Goal: Navigation & Orientation: Find specific page/section

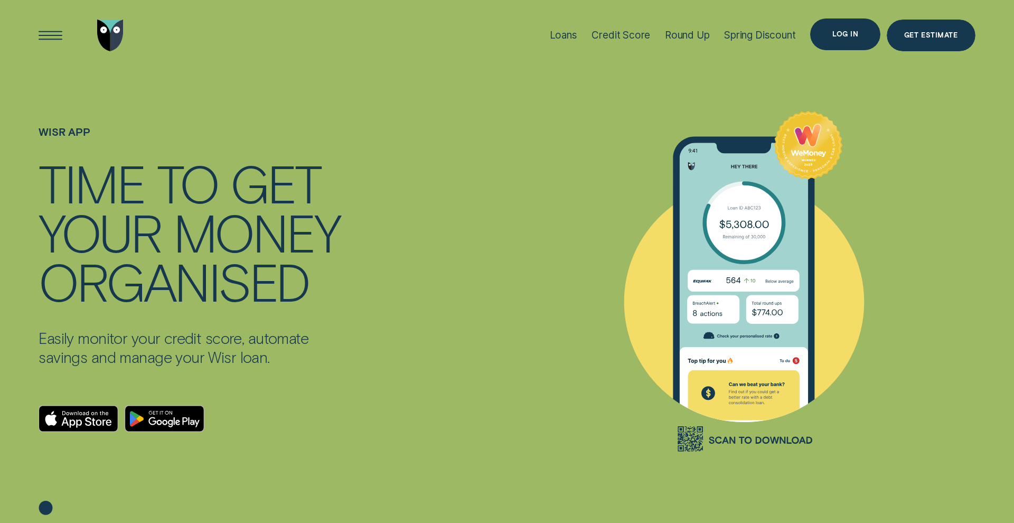
click at [837, 35] on div "Log in" at bounding box center [846, 34] width 26 height 6
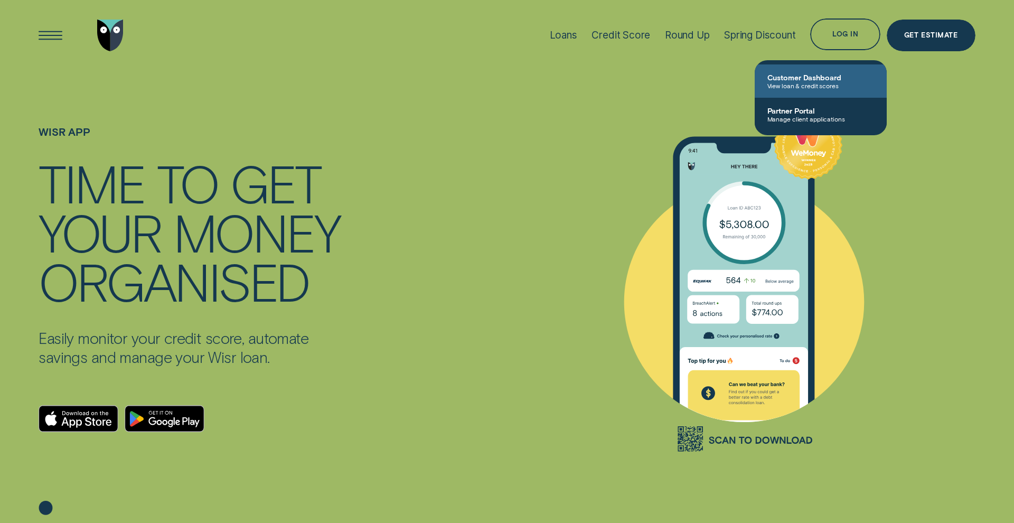
click at [806, 74] on span "Customer Dashboard" at bounding box center [821, 77] width 107 height 9
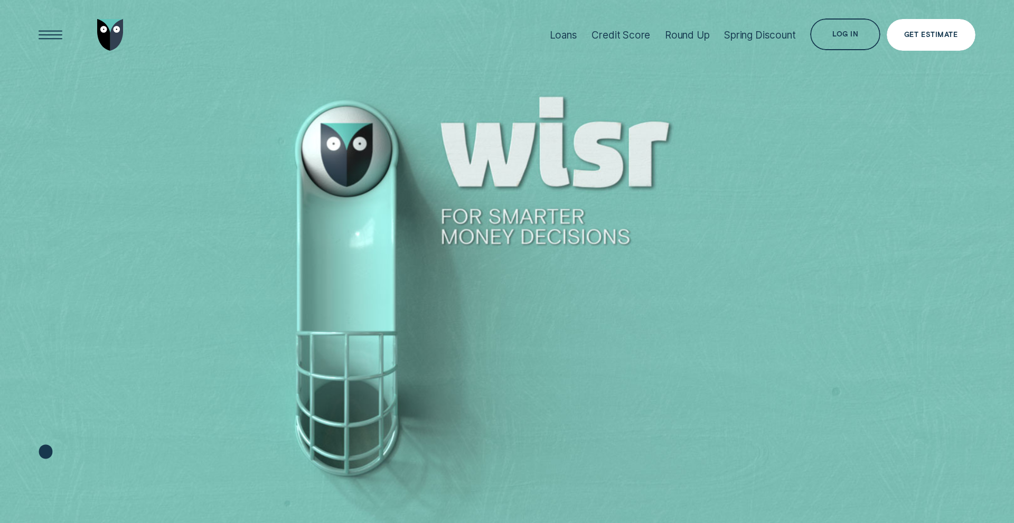
click at [930, 43] on div "Get Estimate" at bounding box center [931, 35] width 89 height 32
click at [840, 32] on div "Log in" at bounding box center [846, 35] width 26 height 6
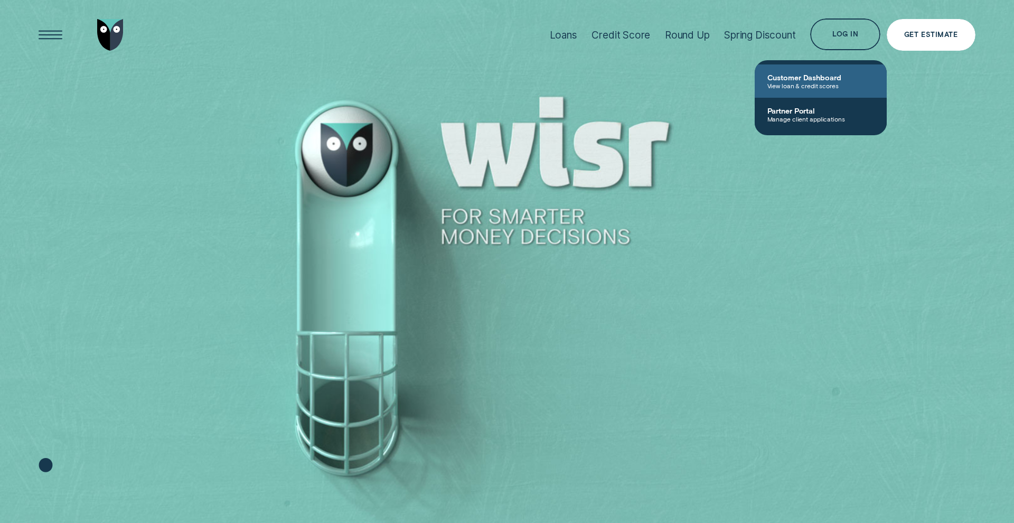
click at [789, 75] on span "Customer Dashboard" at bounding box center [821, 77] width 107 height 9
